Goal: Find specific page/section: Find specific page/section

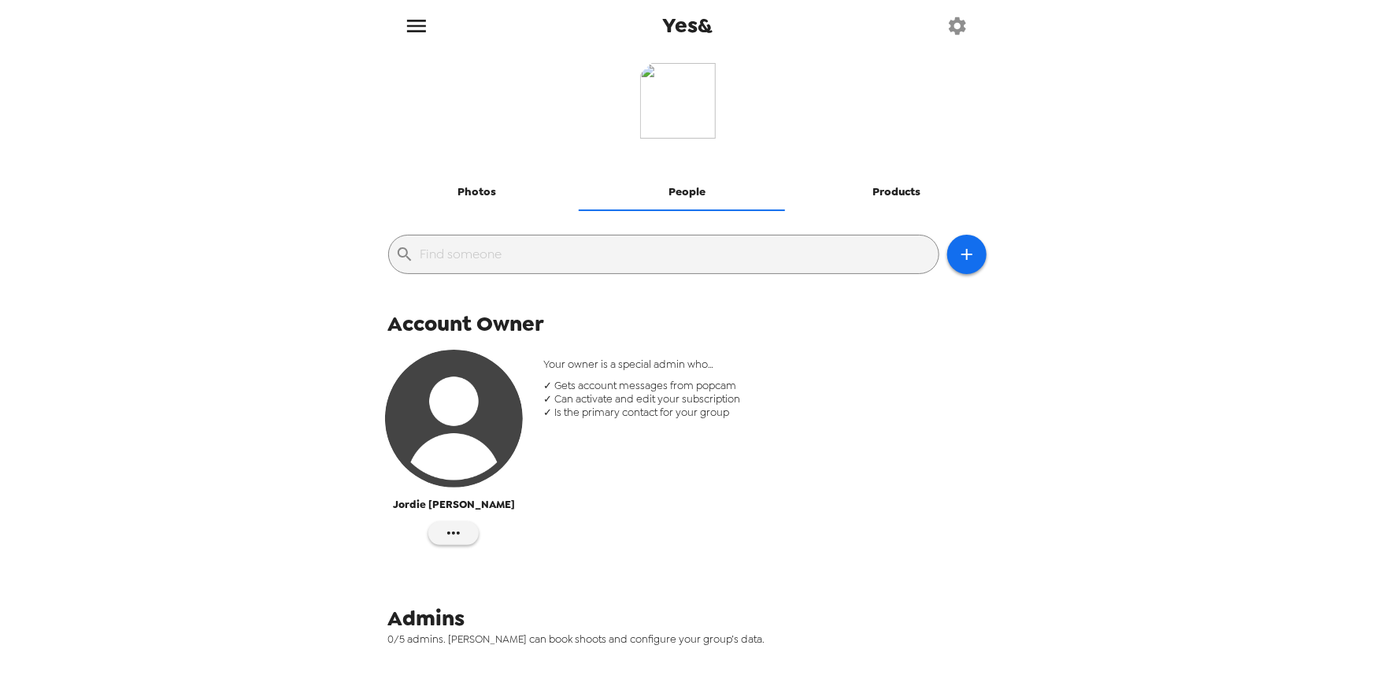
scroll to position [94, 0]
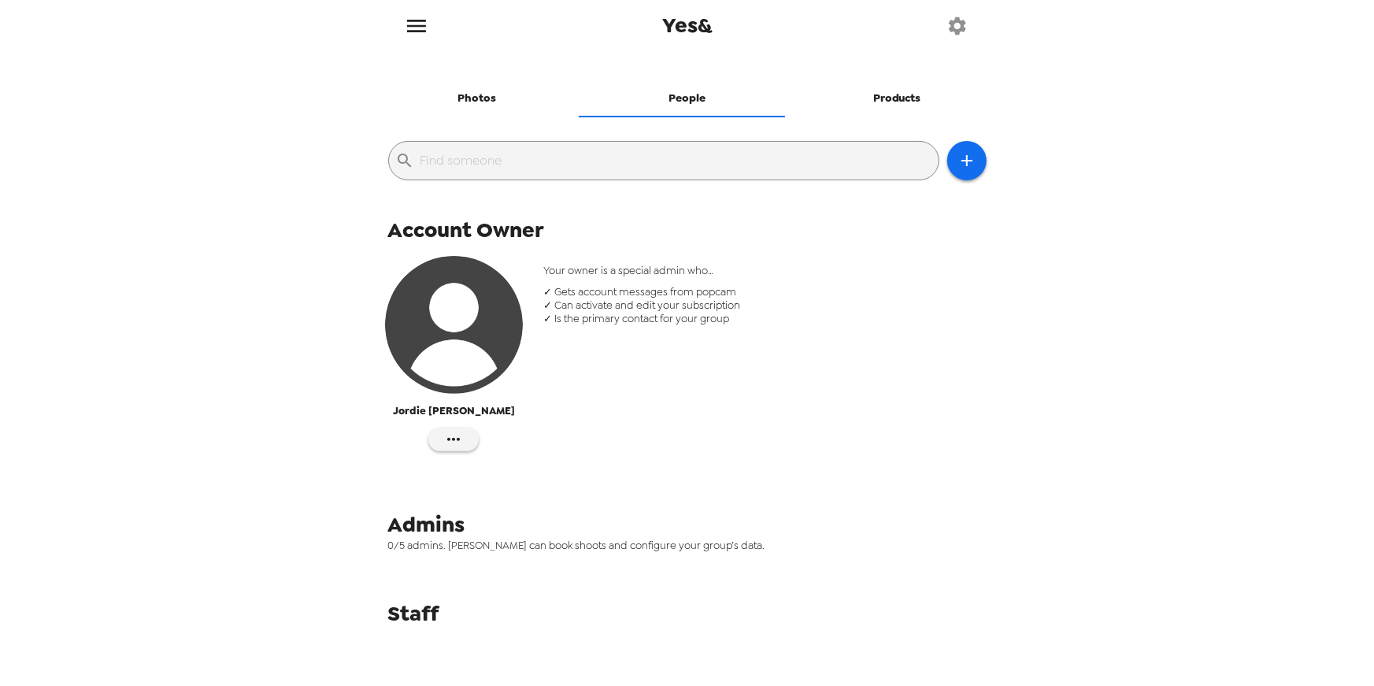
click at [474, 97] on button "Photos" at bounding box center [477, 99] width 210 height 38
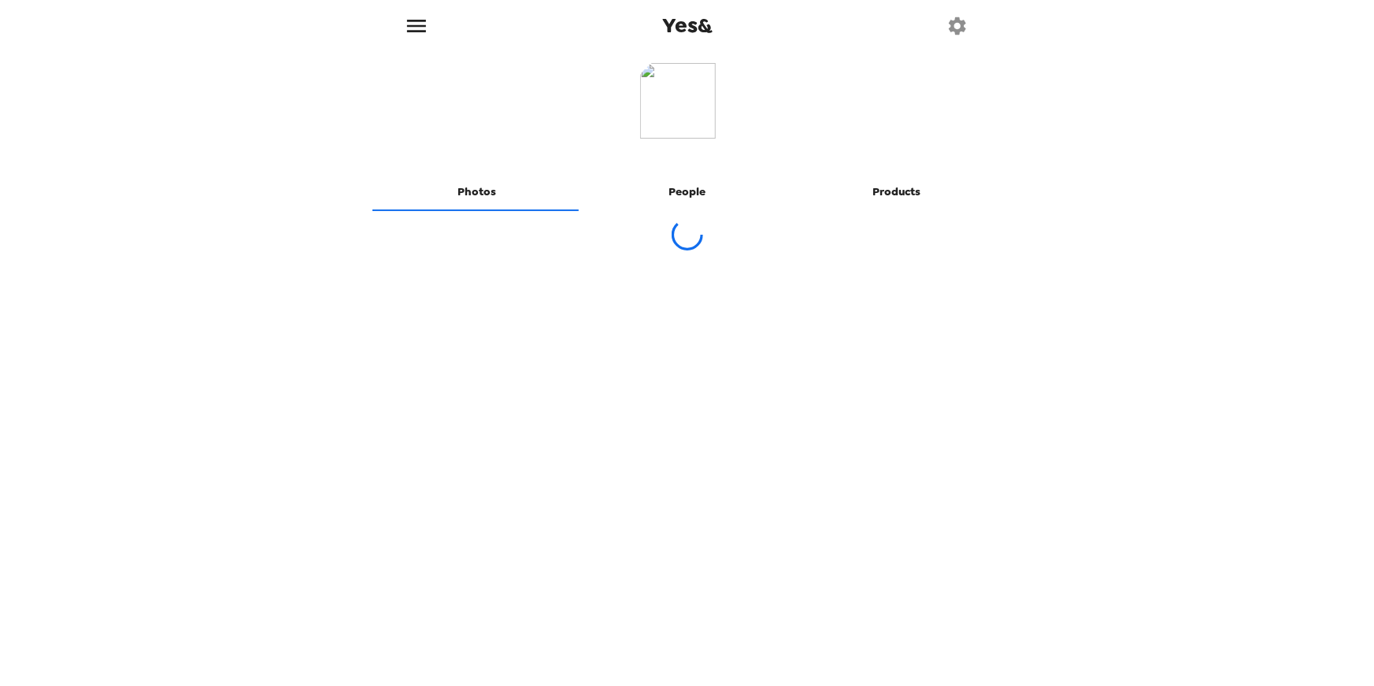
scroll to position [0, 0]
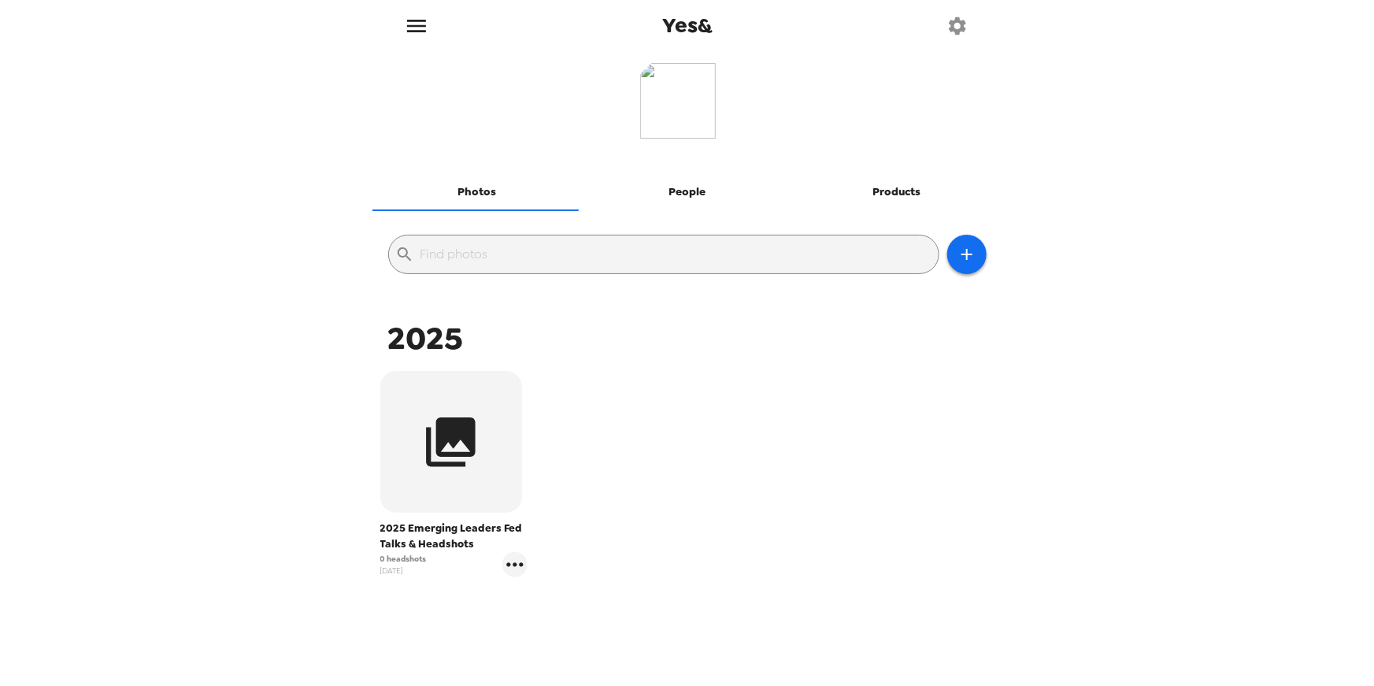
click at [199, 212] on div "Yes& Photos People Products ​ 2025 2025 Emerging Leaders Fed Talks & Headshots …" at bounding box center [687, 343] width 1374 height 686
click at [420, 29] on icon "menu" at bounding box center [416, 25] width 25 height 25
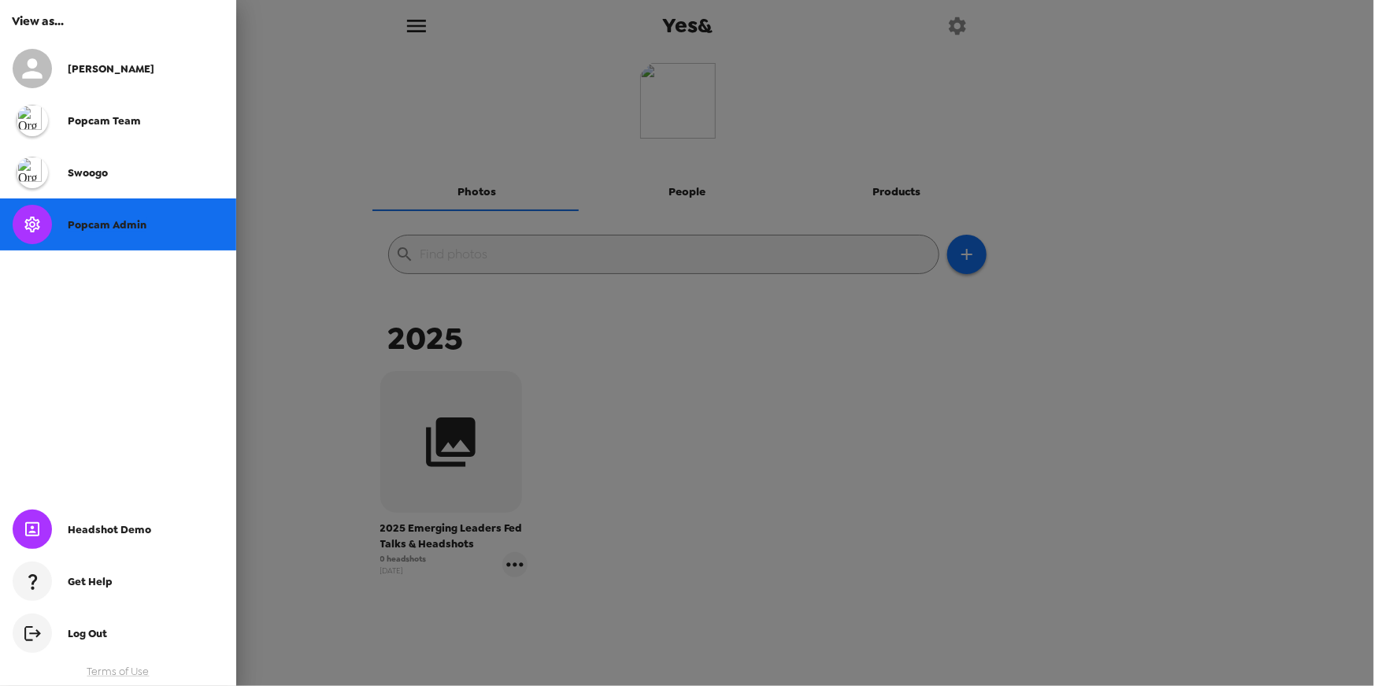
click at [103, 227] on span "Popcam Admin" at bounding box center [107, 224] width 79 height 13
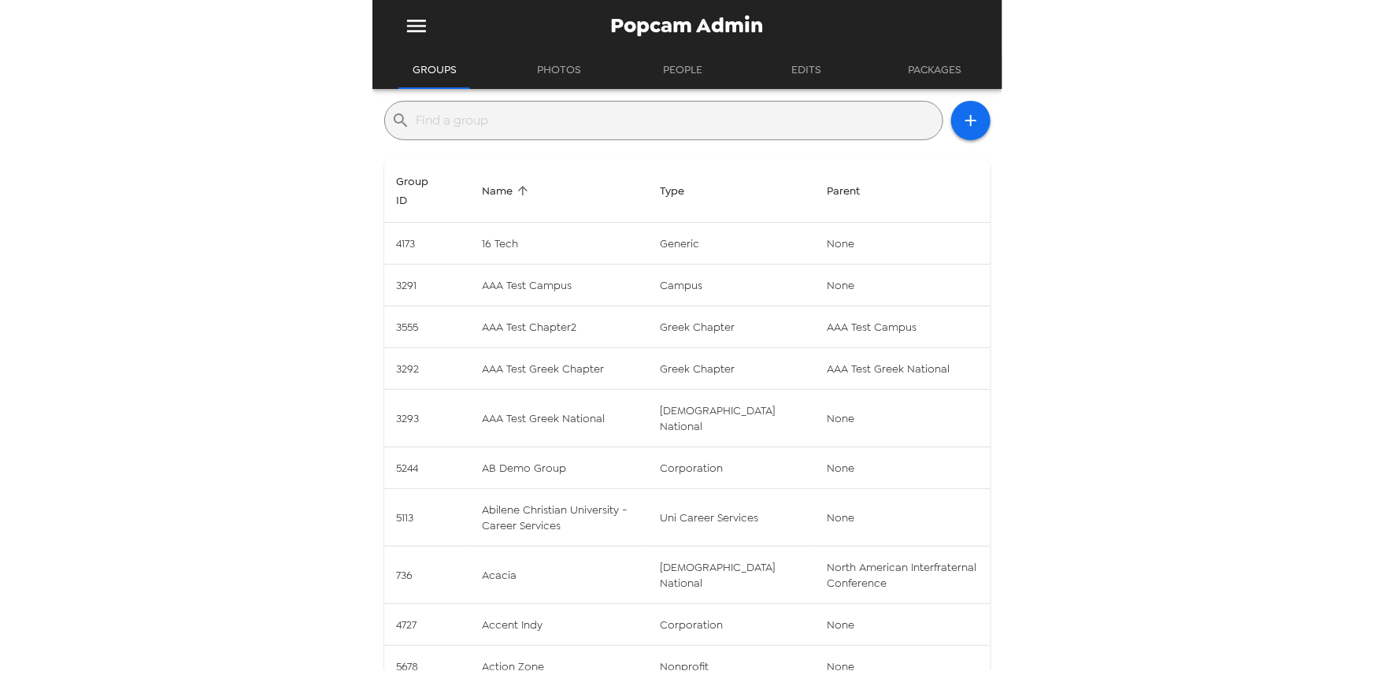
click at [598, 127] on input "text" at bounding box center [676, 120] width 520 height 25
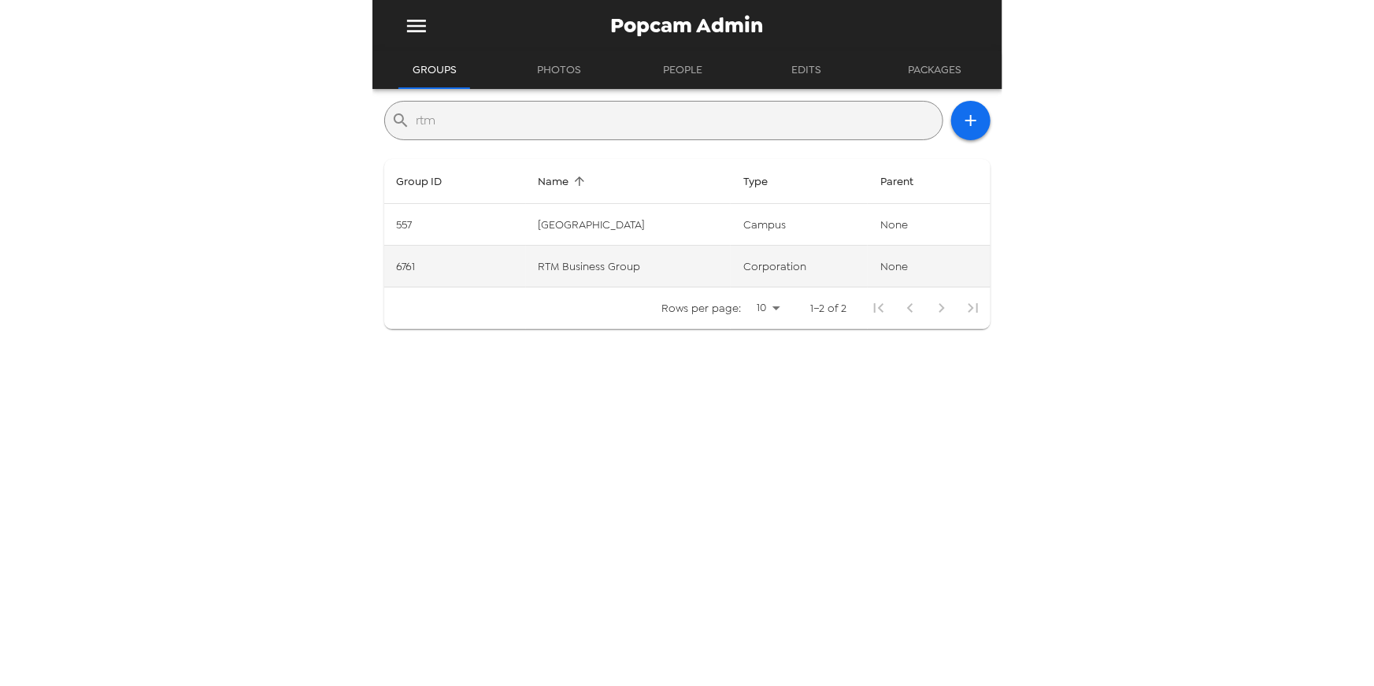
type input "rtm"
click at [703, 276] on td "RTM Business Group" at bounding box center [628, 267] width 205 height 42
